Goal: Task Accomplishment & Management: Use online tool/utility

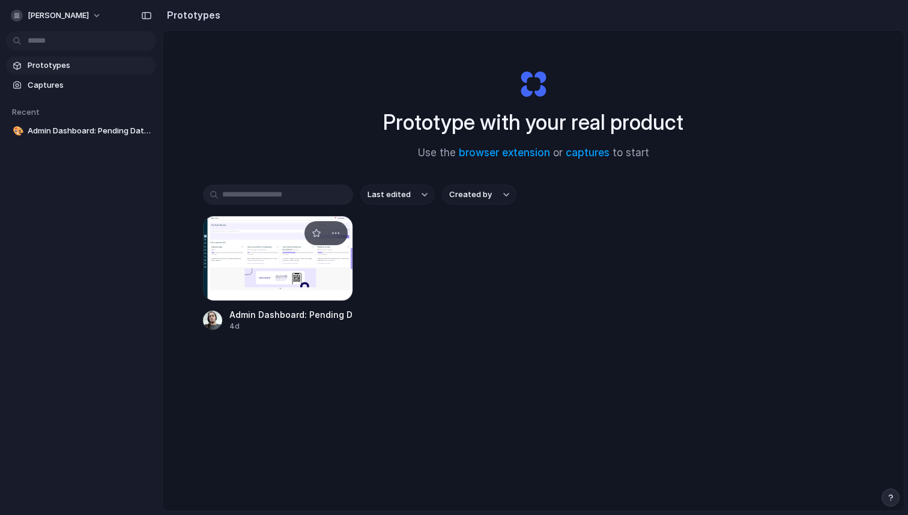
click at [296, 264] on div at bounding box center [278, 258] width 150 height 85
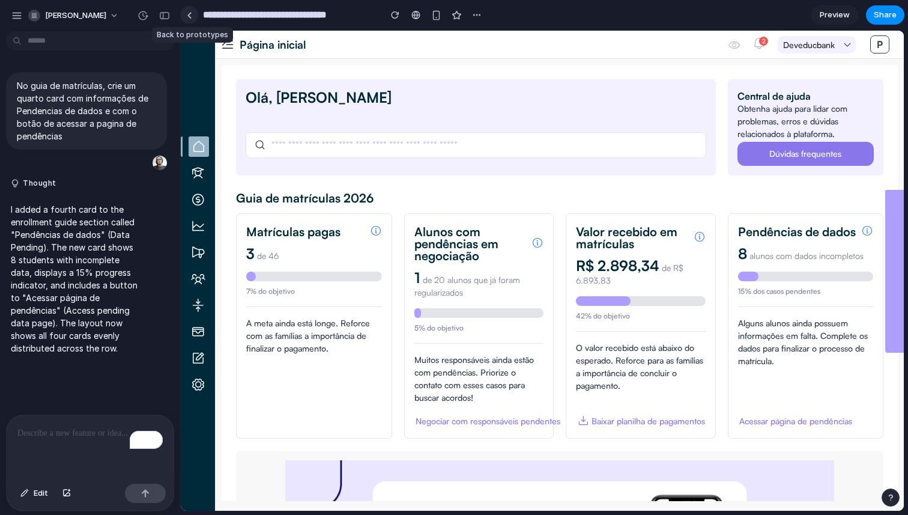
click at [193, 16] on link at bounding box center [189, 15] width 18 height 18
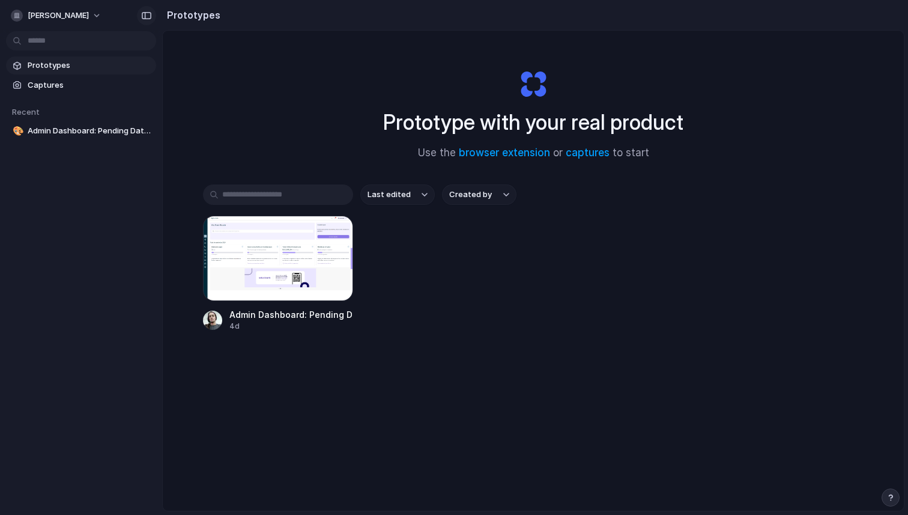
click at [145, 16] on div "button" at bounding box center [146, 15] width 11 height 8
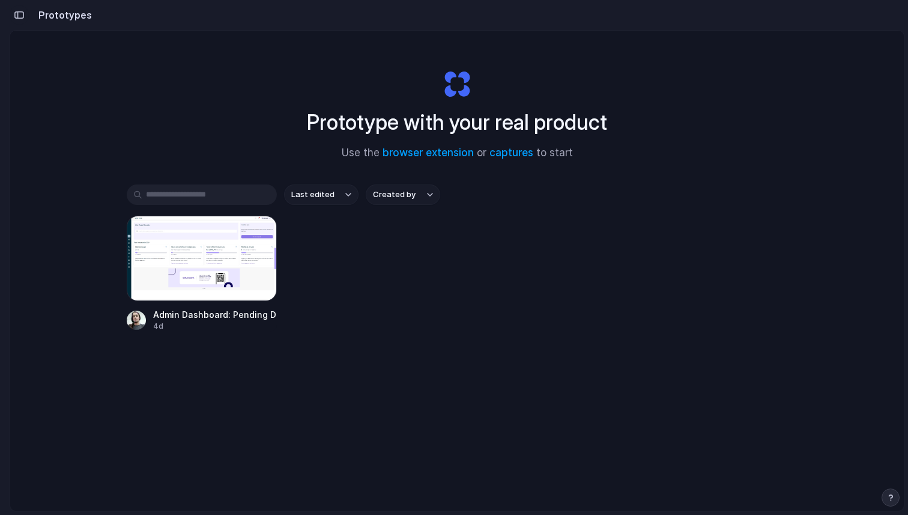
click at [16, 11] on div "button" at bounding box center [19, 15] width 11 height 8
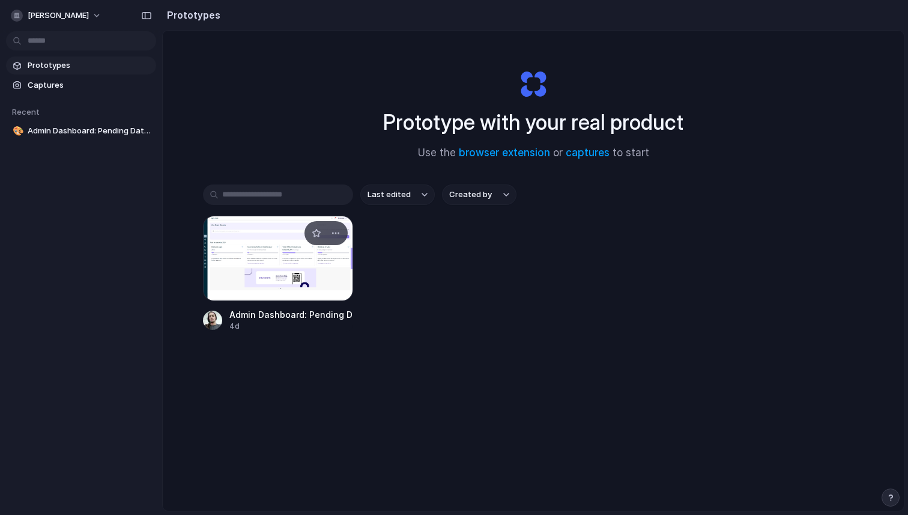
click at [266, 239] on div at bounding box center [278, 258] width 150 height 85
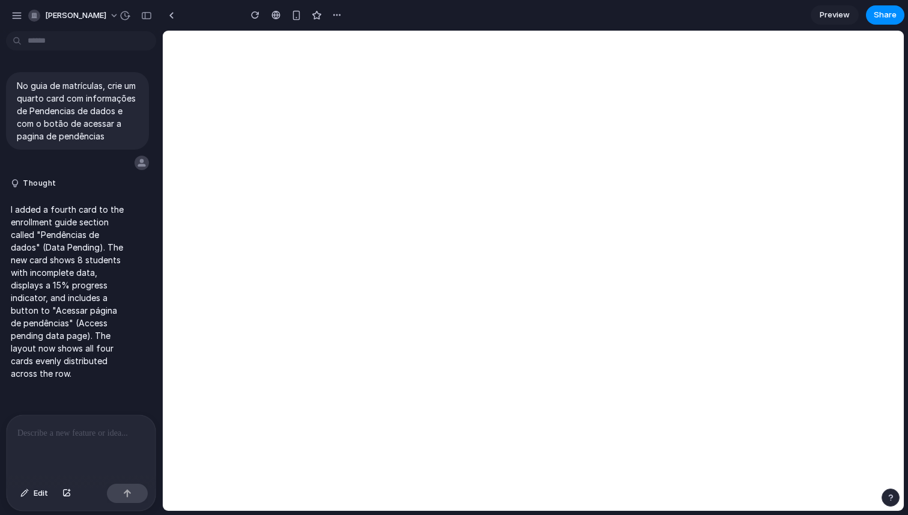
type input "**********"
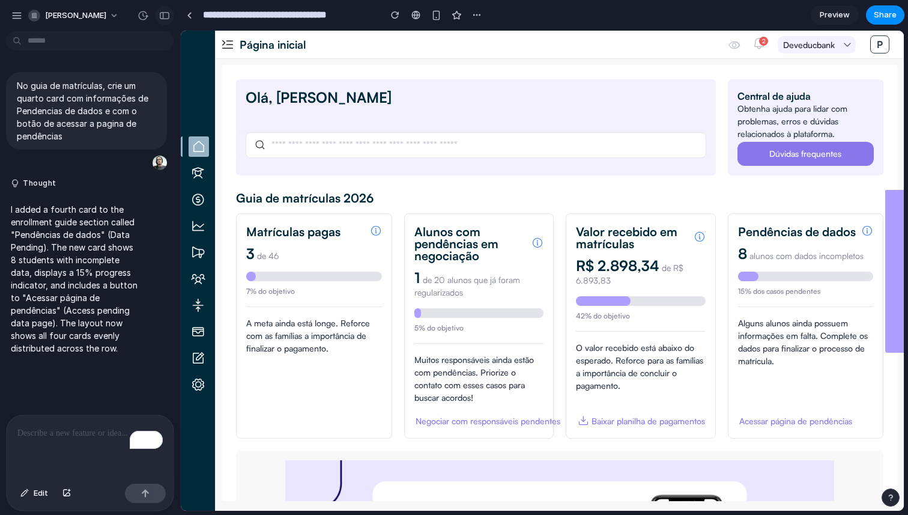
click at [164, 13] on div "button" at bounding box center [164, 15] width 11 height 8
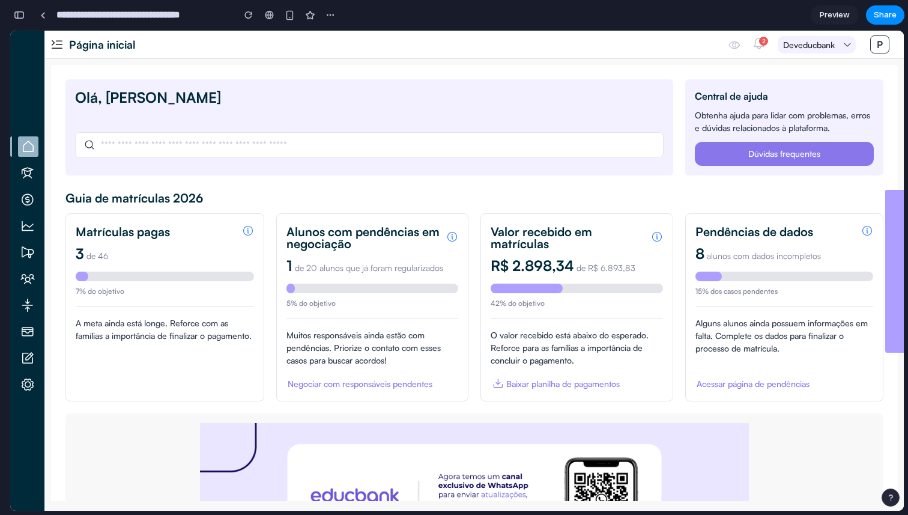
click at [17, 12] on div "button" at bounding box center [19, 15] width 11 height 8
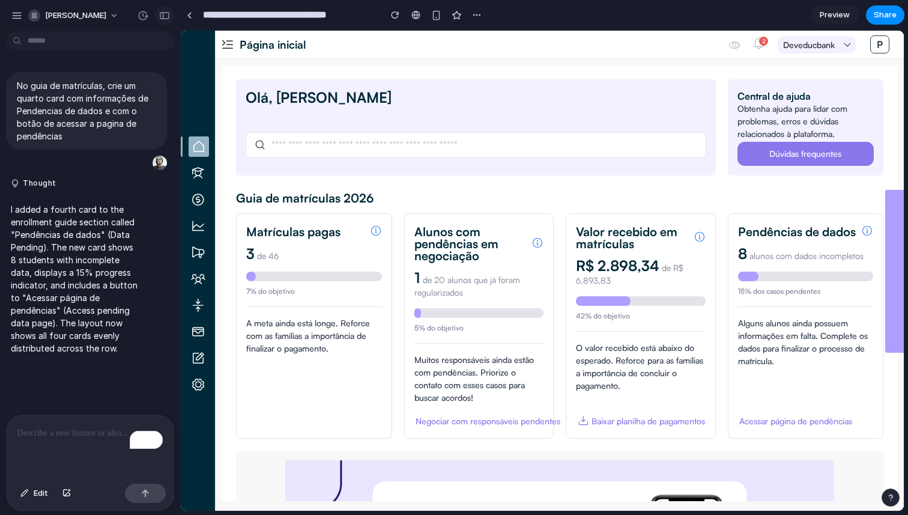
click at [164, 14] on div "button" at bounding box center [164, 15] width 11 height 8
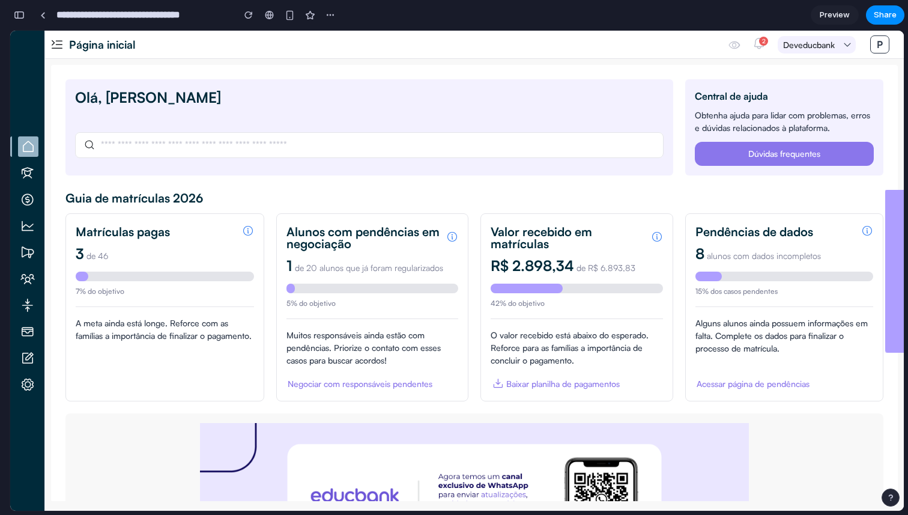
click at [743, 353] on div "Alguns alunos ainda possuem informações em falta. Complete os dados para finali…" at bounding box center [785, 336] width 178 height 38
click at [747, 390] on div "Acessar página de pendências" at bounding box center [753, 383] width 113 height 13
click at [747, 385] on div "Acessar página de pendências" at bounding box center [753, 383] width 113 height 13
click at [22, 17] on div "button" at bounding box center [19, 15] width 11 height 8
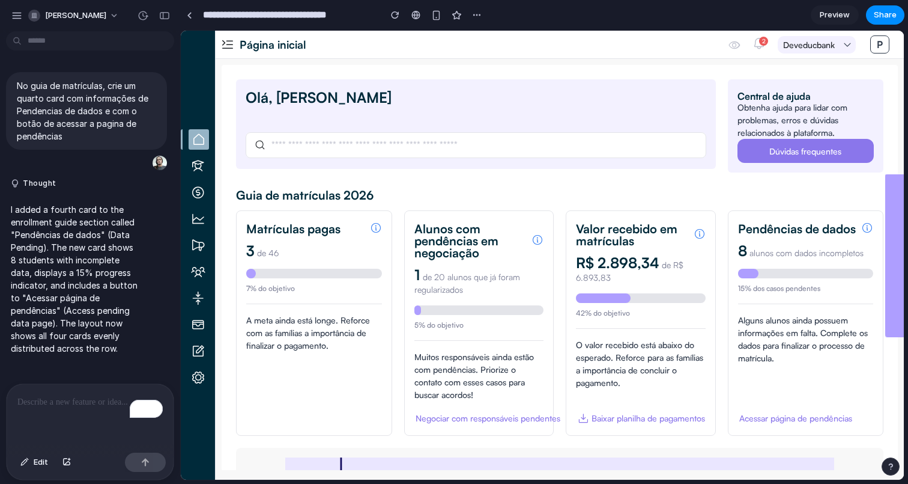
click at [618, 384] on div "O valor recebido está abaixo do esperado. Reforce para as famílias a importânci…" at bounding box center [641, 363] width 130 height 50
click at [164, 18] on div "button" at bounding box center [164, 15] width 11 height 8
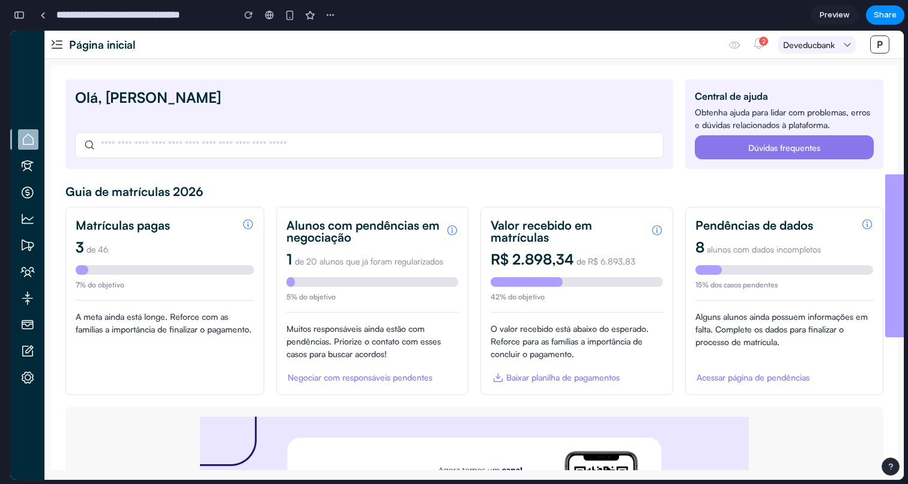
click at [746, 379] on div "Acessar página de pendências" at bounding box center [753, 377] width 113 height 13
click at [865, 223] on em at bounding box center [868, 224] width 12 height 12
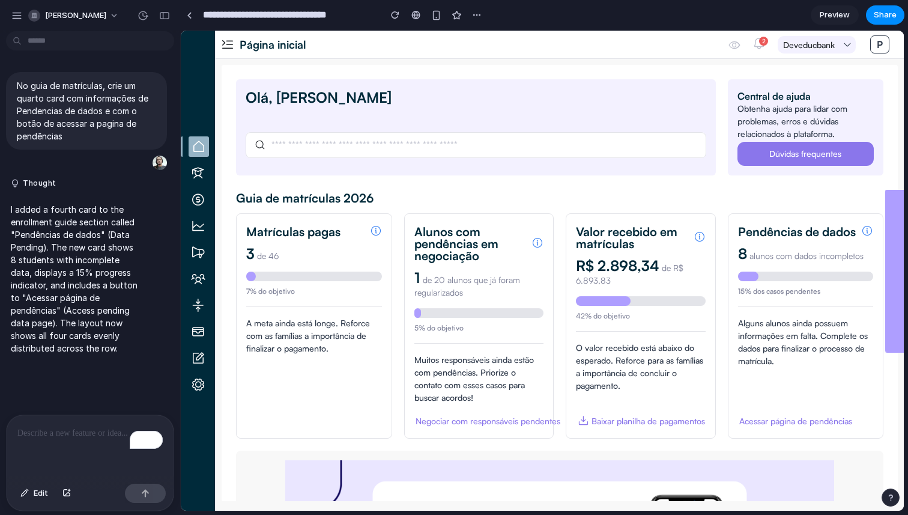
click at [756, 43] on em at bounding box center [759, 43] width 13 height 13
click at [648, 62] on div "[PERSON_NAME], [PERSON_NAME] Central de ajuda [PERSON_NAME] ajuda para lidar co…" at bounding box center [560, 280] width 688 height 443
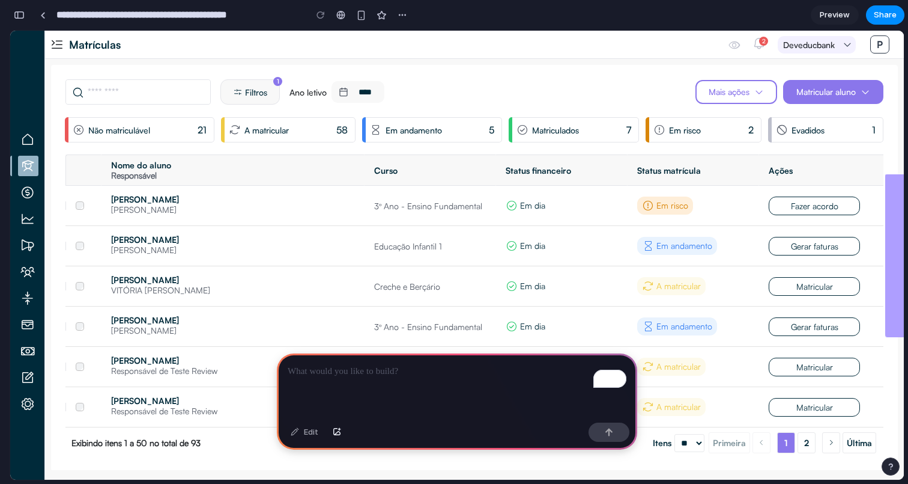
click at [389, 382] on div "To enrich screen reader interactions, please activate Accessibility in Grammarl…" at bounding box center [457, 385] width 360 height 64
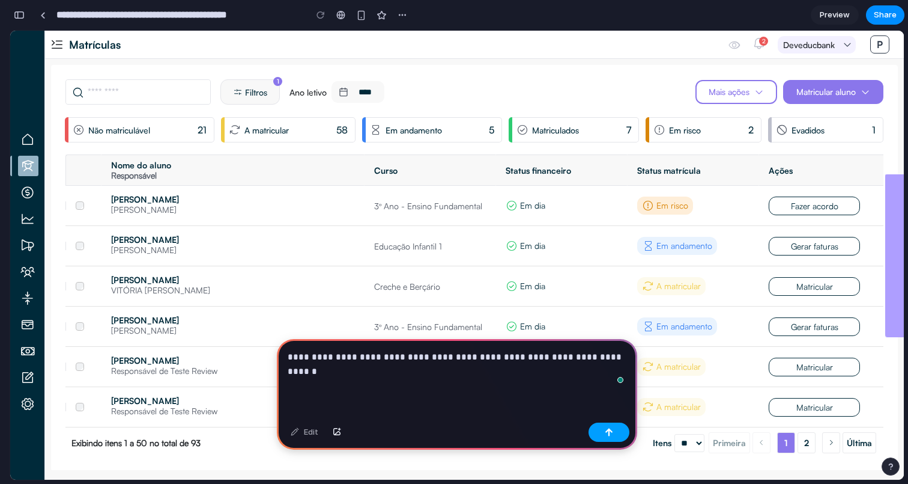
click at [609, 434] on div "button" at bounding box center [609, 432] width 8 height 8
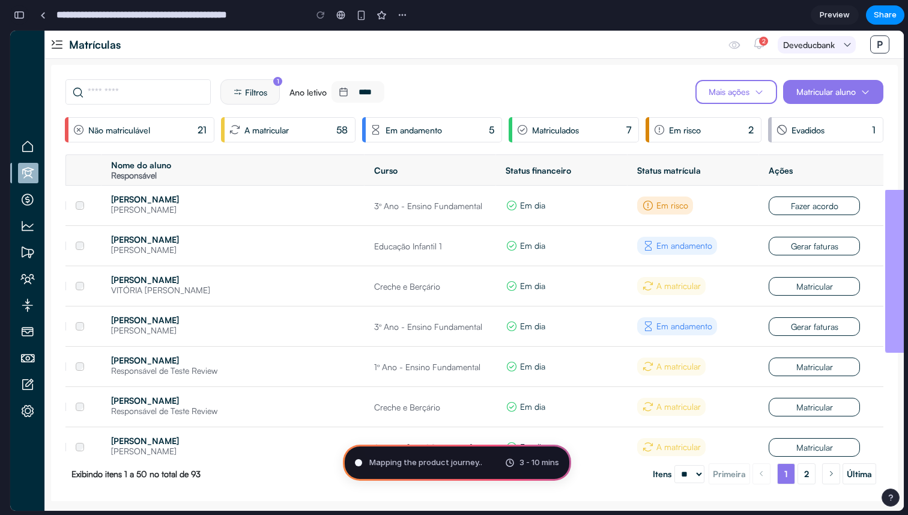
click at [17, 16] on div "button" at bounding box center [19, 15] width 11 height 8
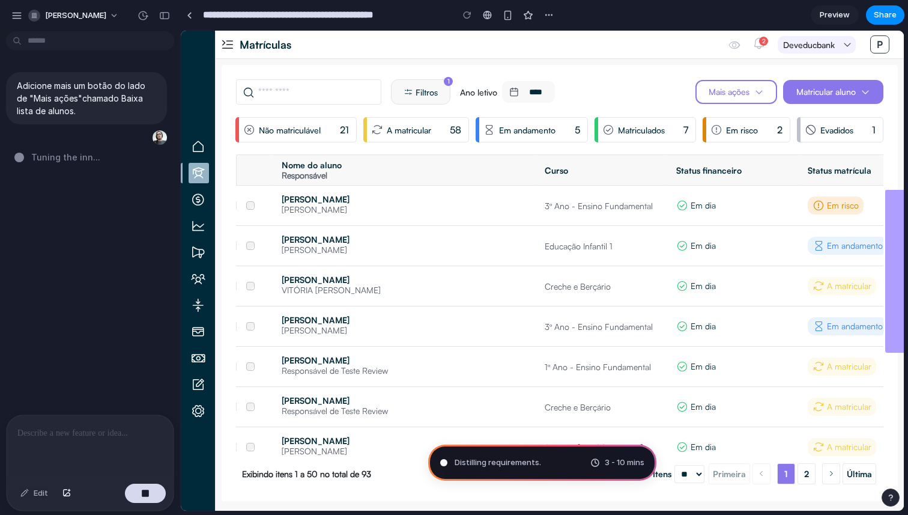
click at [198, 284] on em at bounding box center [198, 279] width 20 height 20
click at [109, 214] on div "Adicione mais um botão do lado de "Mais ações"chamado Baixa lista de alunos. Sh…" at bounding box center [86, 225] width 173 height 378
click at [24, 91] on p "Adicione mais um botão do lado de "Mais ações"chamado Baixa lista de alunos." at bounding box center [86, 98] width 139 height 38
click at [65, 219] on div "Adicione mais um botão do lado de "Mais ações"chamado Baixa lista de alunos. Sh…" at bounding box center [86, 225] width 173 height 378
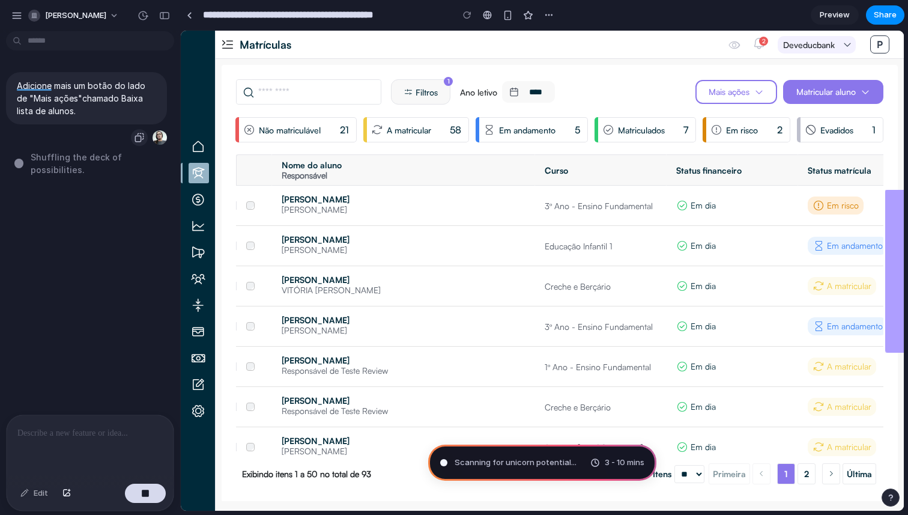
click at [138, 137] on div "button" at bounding box center [140, 138] width 10 height 10
click at [103, 204] on div "Adicione mais um botão do lado de "Mais ações"chamado Baixa lista de alunos. Sh…" at bounding box center [86, 225] width 173 height 378
click at [16, 19] on div "button" at bounding box center [16, 15] width 11 height 11
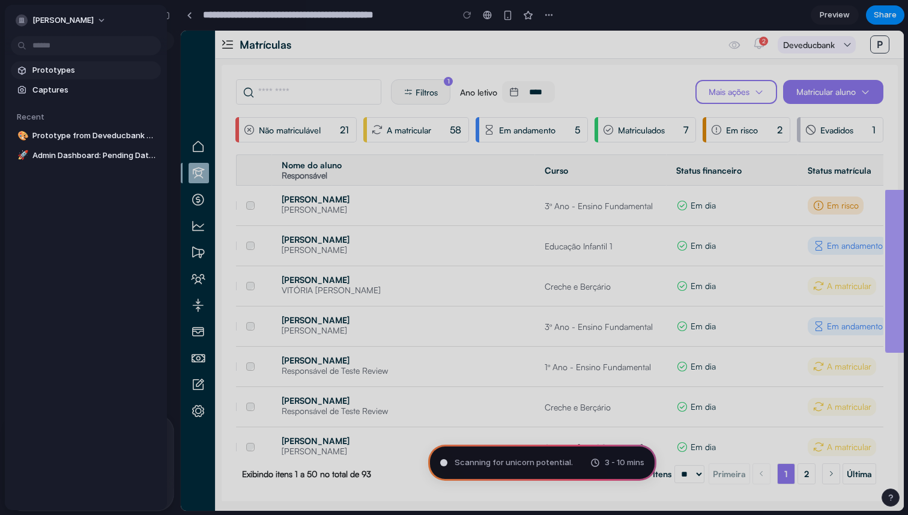
type input "**********"
click at [67, 73] on span "Prototypes" at bounding box center [94, 70] width 124 height 12
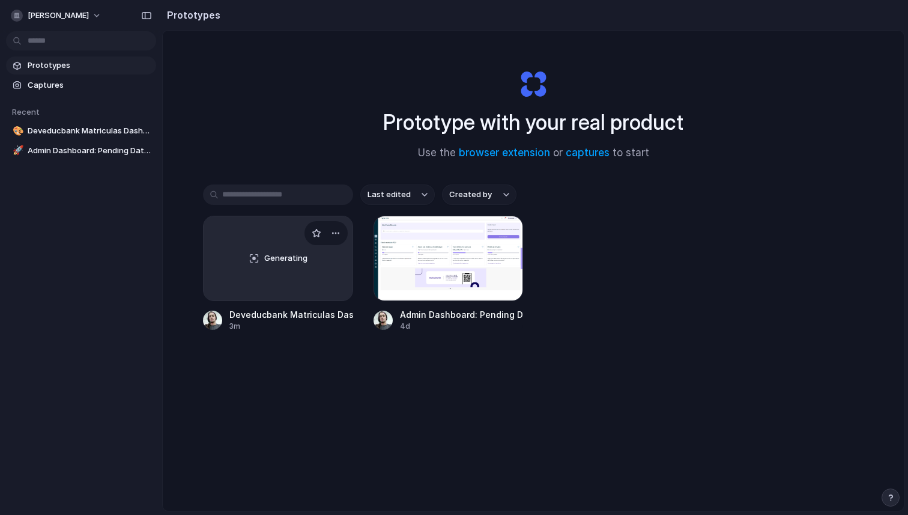
click at [285, 266] on div "Generating" at bounding box center [278, 258] width 149 height 84
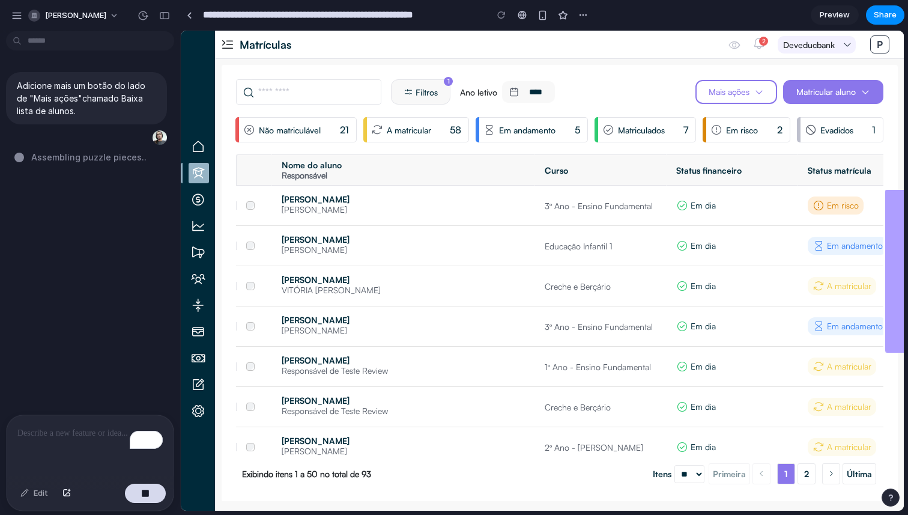
click at [118, 164] on div "Adicione mais um botão do lado de "Mais ações"chamado Baixa lista de alunos. As…" at bounding box center [86, 225] width 173 height 378
click at [62, 17] on span "[PERSON_NAME]" at bounding box center [75, 16] width 61 height 12
click at [13, 13] on div "Settings Invite members Change theme Sign out" at bounding box center [454, 257] width 908 height 515
click at [19, 17] on div "button" at bounding box center [16, 15] width 11 height 11
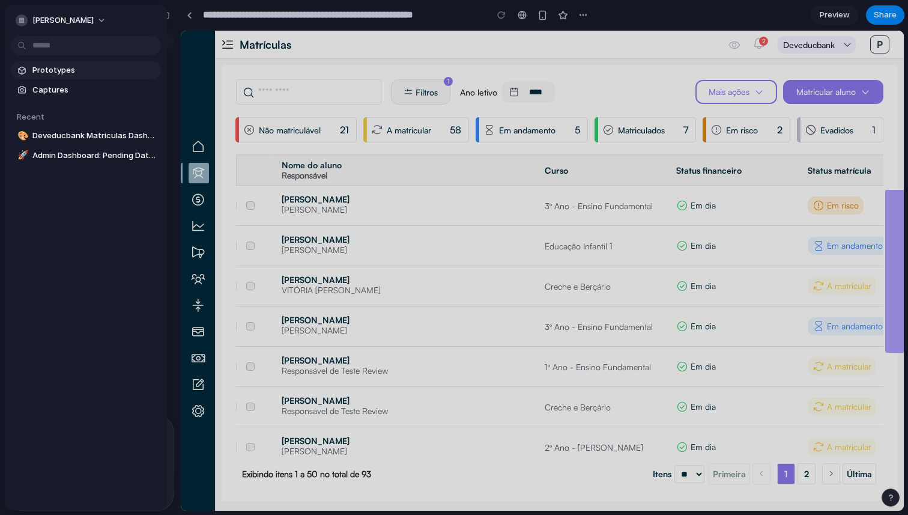
click at [65, 72] on span "Prototypes" at bounding box center [94, 70] width 124 height 12
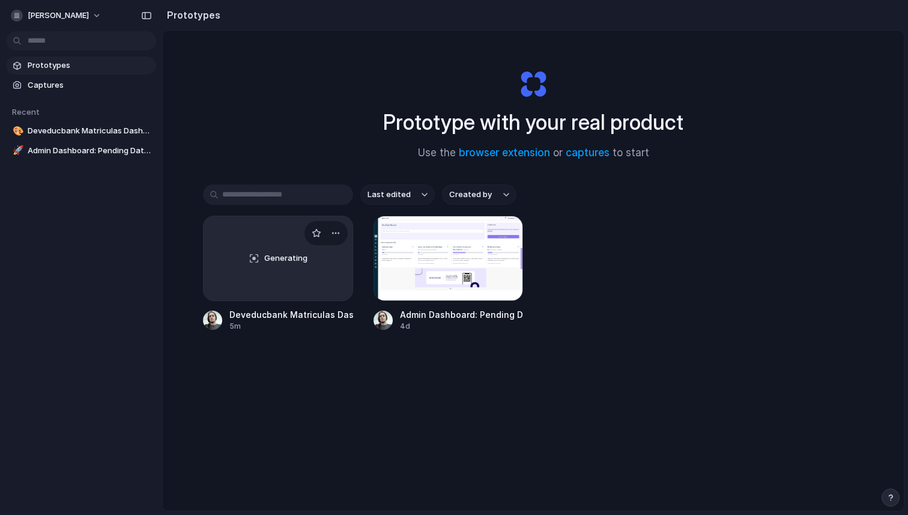
click at [306, 270] on div "Generating" at bounding box center [278, 258] width 149 height 84
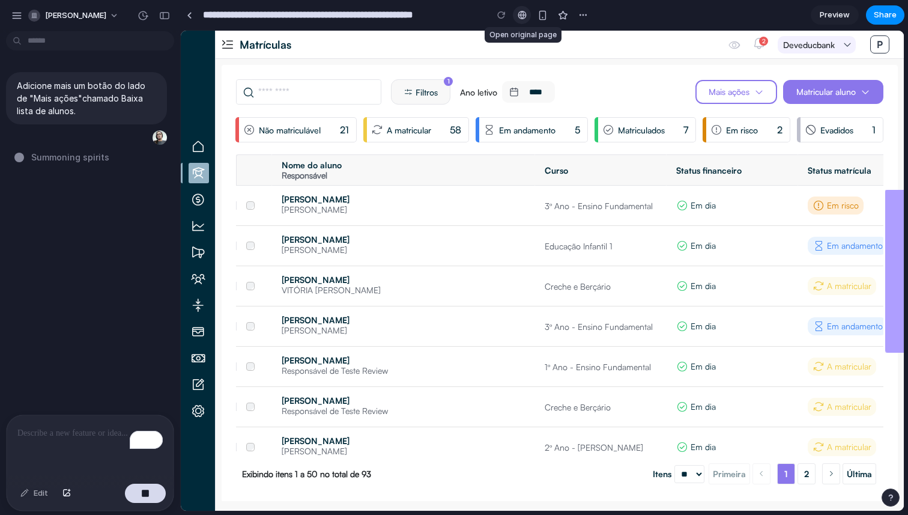
click at [522, 14] on div at bounding box center [522, 15] width 9 height 10
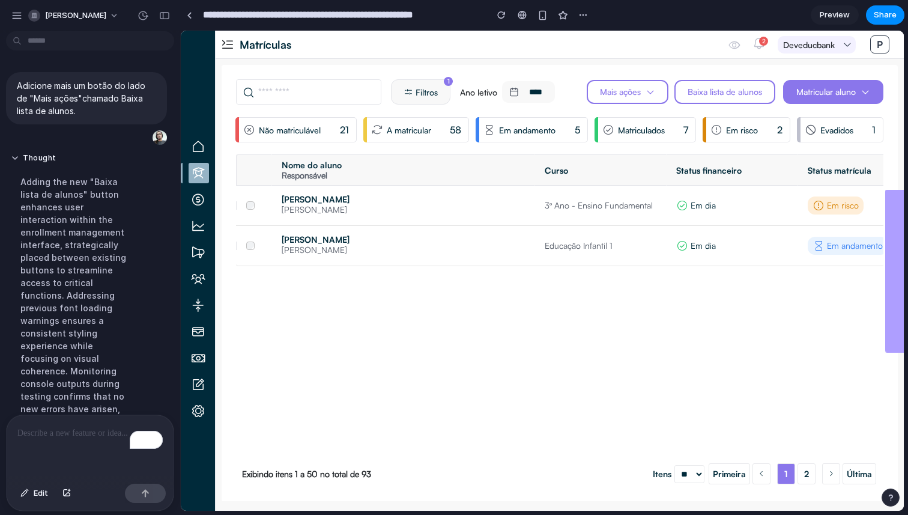
scroll to position [262, 0]
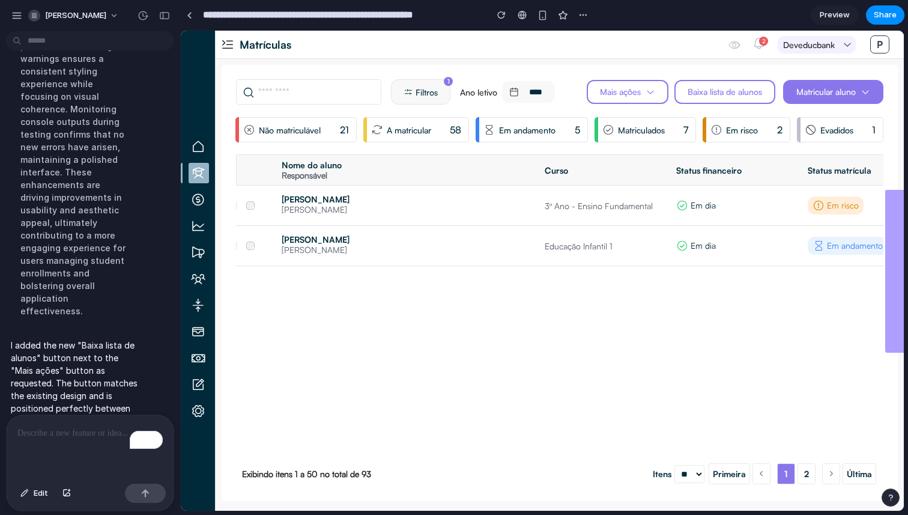
click at [714, 93] on span "Baixa lista de alunos" at bounding box center [725, 92] width 74 height 8
click at [726, 98] on div "Baixa lista de alunos" at bounding box center [725, 92] width 101 height 24
click at [653, 93] on div "Mais ações" at bounding box center [628, 92] width 82 height 24
click at [646, 94] on em at bounding box center [651, 92] width 10 height 10
click at [729, 96] on span "Baixa lista de alunos" at bounding box center [725, 92] width 74 height 8
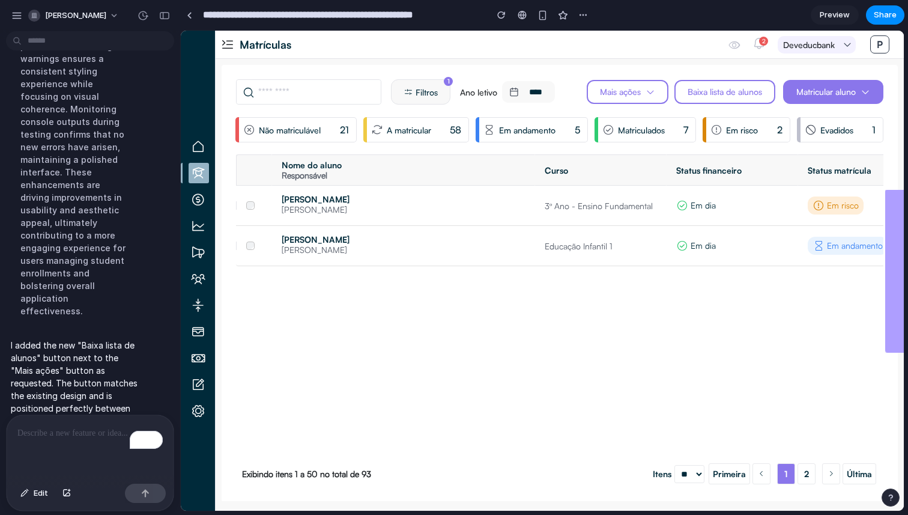
click at [729, 96] on span "Baixa lista de alunos" at bounding box center [725, 92] width 74 height 8
click at [823, 89] on span "Matricular aluno" at bounding box center [826, 92] width 59 height 8
click at [726, 88] on span "Baixa lista de alunos" at bounding box center [725, 92] width 74 height 8
click at [198, 195] on em at bounding box center [198, 199] width 20 height 20
click at [196, 166] on em at bounding box center [199, 173] width 20 height 20
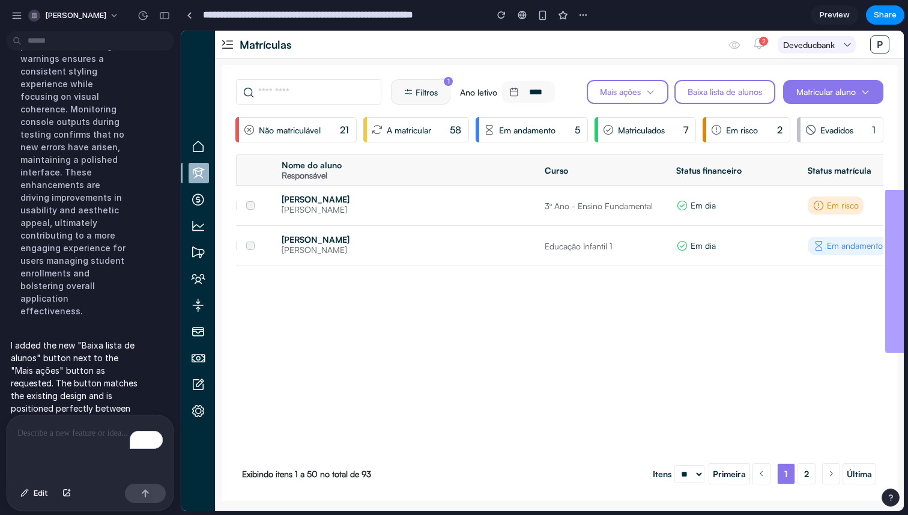
click at [196, 151] on em at bounding box center [198, 146] width 20 height 20
